Goal: Information Seeking & Learning: Learn about a topic

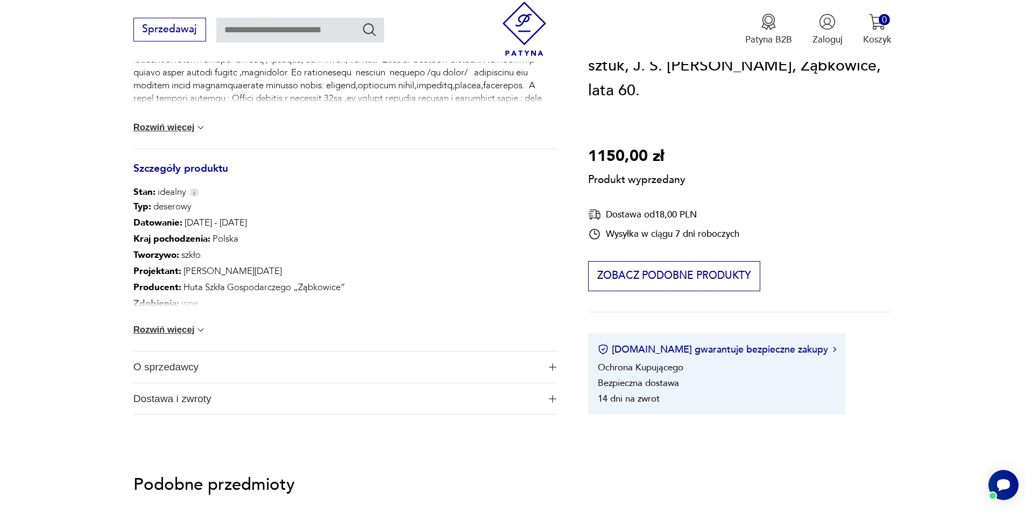
scroll to position [646, 0]
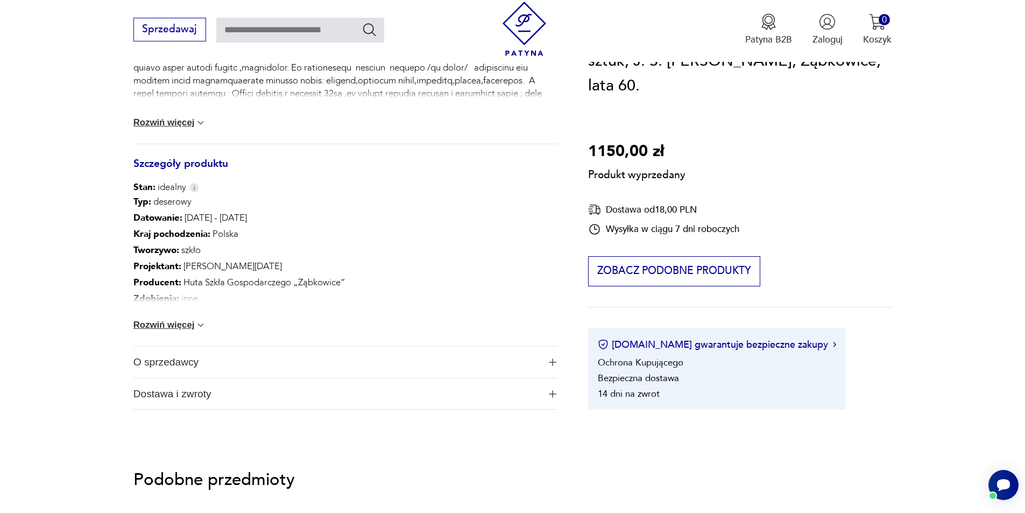
click at [197, 323] on img at bounding box center [200, 325] width 11 height 11
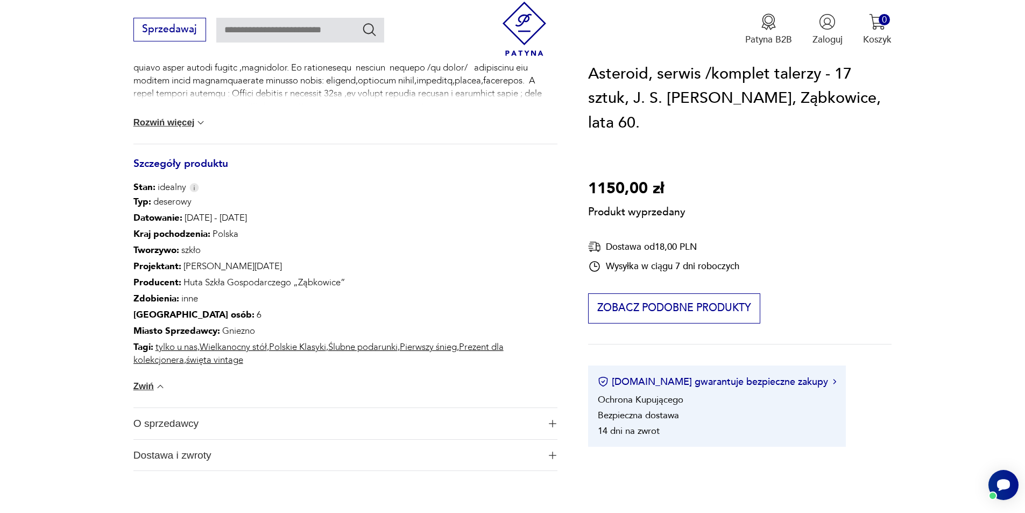
click at [198, 326] on div "Typ : deserowy Datowanie : [DATE] - [DATE] Kraj pochodzenia : Polska Tworzywo :…" at bounding box center [345, 301] width 424 height 214
click at [172, 122] on button "Rozwiń więcej" at bounding box center [169, 122] width 73 height 11
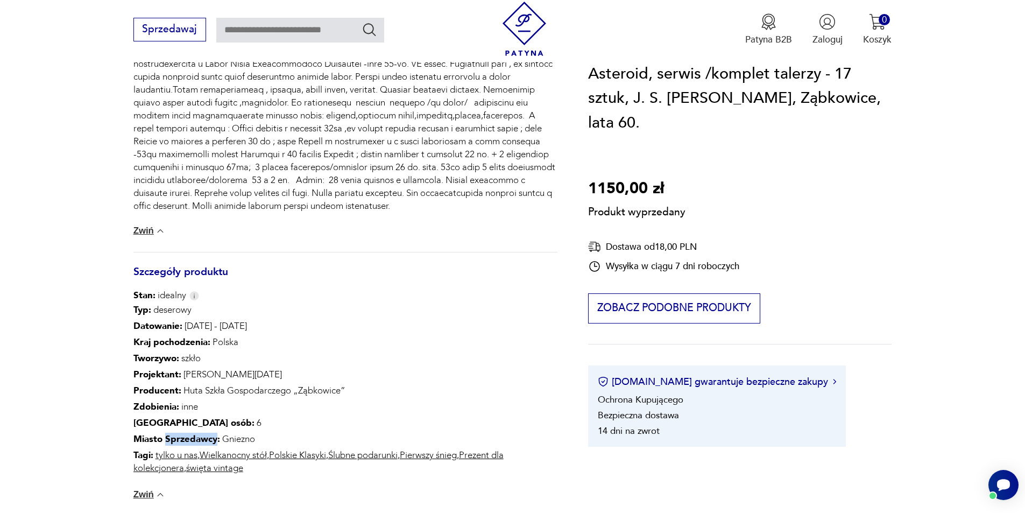
scroll to position [592, 0]
